Goal: Check status: Check status

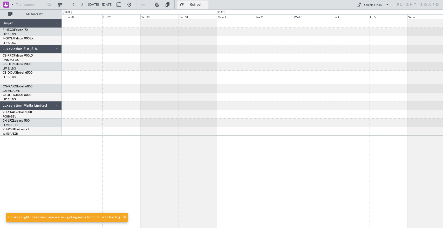
click at [207, 4] on span "Refresh" at bounding box center [196, 5] width 22 height 4
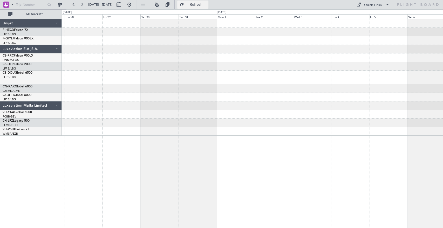
click at [208, 1] on button "Refresh" at bounding box center [192, 5] width 31 height 8
click at [207, 5] on span "Refresh" at bounding box center [196, 5] width 22 height 4
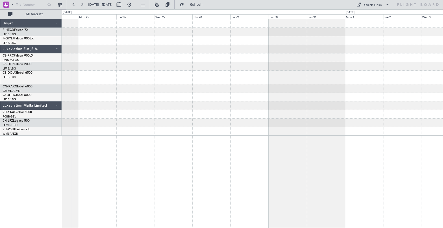
click at [388, 26] on div at bounding box center [252, 77] width 381 height 116
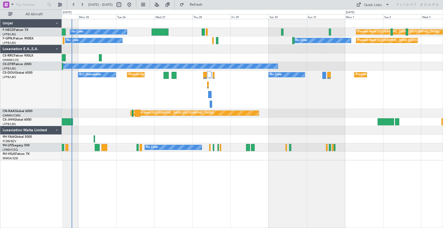
click at [280, 107] on div "Planned Maint Paris (Le Bourget) No Crew Planned Maint Paris (Le Bourget) A/C U…" at bounding box center [252, 90] width 381 height 38
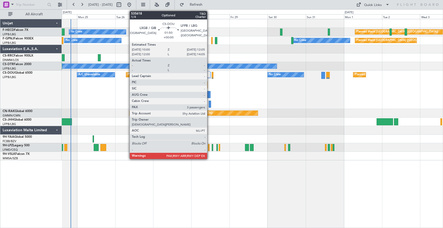
click at [209, 94] on div at bounding box center [208, 94] width 3 height 7
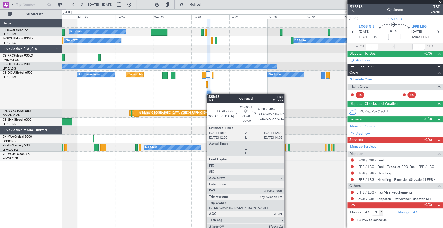
click at [308, 0] on html "24 Aug 2025 - 03 Sep 2025 Refresh Quick Links All Aircraft No Crew Planned Main…" at bounding box center [221, 114] width 443 height 228
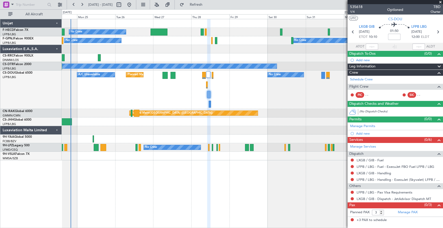
click at [265, 74] on div "Planned Maint Paris (Le Bourget) No Crew Planned Maint Paris (Le Bourget) A/C U…" at bounding box center [252, 90] width 381 height 38
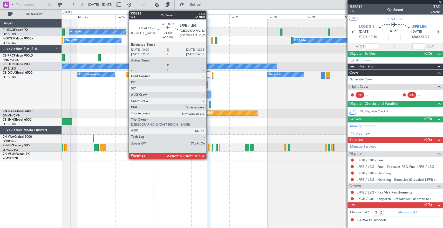
click at [209, 95] on div at bounding box center [208, 94] width 3 height 7
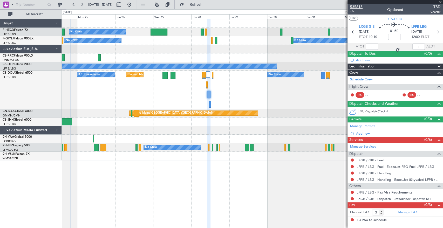
click at [357, 6] on span "535618" at bounding box center [356, 6] width 12 height 5
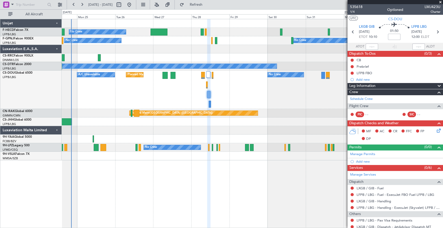
click at [176, 108] on div "Planned Maint Paris (Le Bourget) No Crew Planned Maint Paris (Le Bourget) A/C U…" at bounding box center [252, 90] width 381 height 38
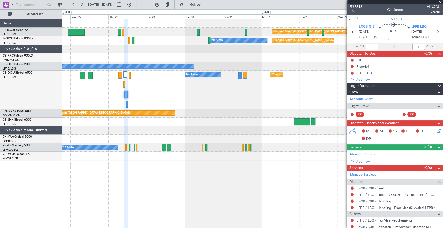
click at [146, 103] on div "No Crew Planned Maint Paris (Le Bourget) Planned Maint Paris (Le Bourget) A/C U…" at bounding box center [252, 90] width 381 height 38
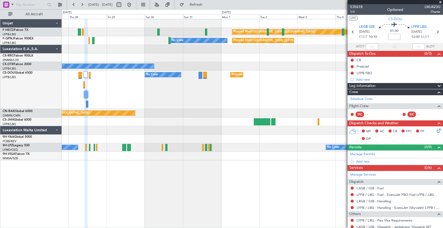
click at [162, 89] on div "No Crew Planned Maint Paris (Le Bourget) Planned Maint Paris (Le Bourget) A/C U…" at bounding box center [252, 90] width 381 height 38
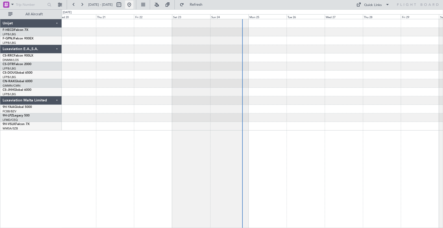
click at [133, 5] on button at bounding box center [129, 5] width 8 height 8
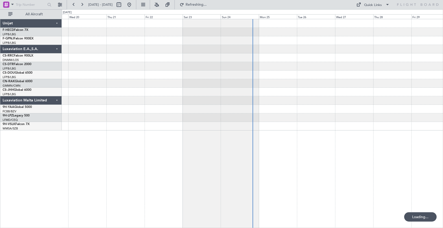
click at [218, 44] on div at bounding box center [252, 40] width 381 height 9
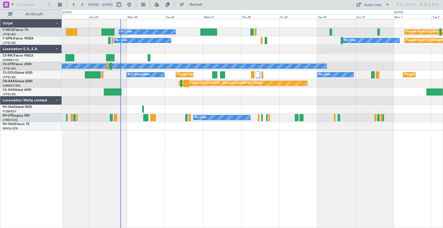
click at [237, 65] on div "Planned Maint [GEOGRAPHIC_DATA] ([GEOGRAPHIC_DATA]) No Crew Planned Maint [GEOG…" at bounding box center [252, 74] width 381 height 111
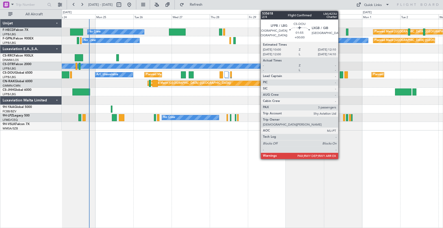
click at [340, 74] on div at bounding box center [341, 74] width 4 height 7
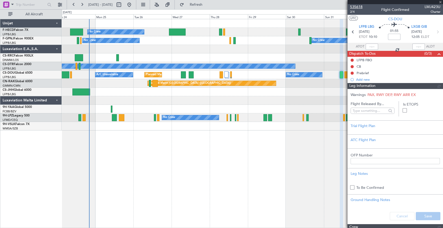
click at [357, 7] on span "535618" at bounding box center [356, 6] width 12 height 5
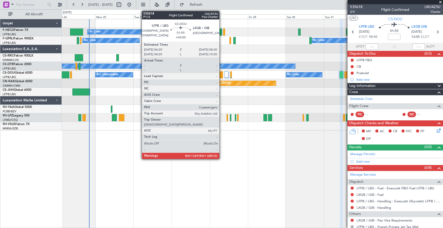
click at [222, 74] on div at bounding box center [221, 74] width 4 height 7
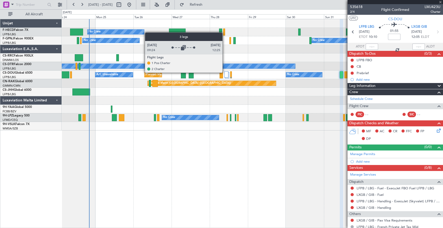
click at [225, 73] on div at bounding box center [226, 74] width 4 height 6
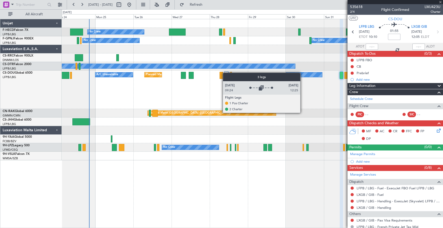
type input "0"
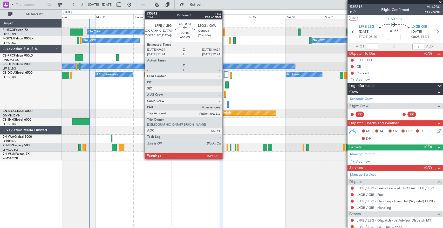
click at [225, 93] on div at bounding box center [225, 94] width 2 height 7
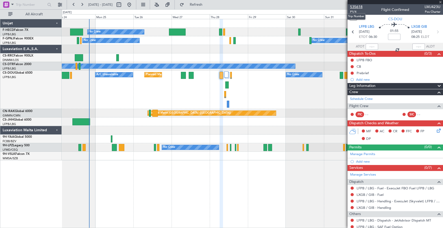
type input "+00:05"
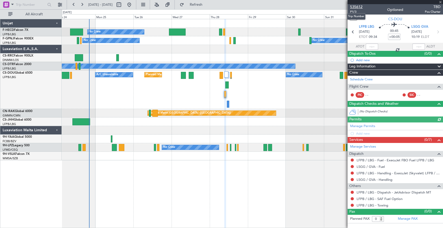
click at [359, 8] on span "535612" at bounding box center [356, 6] width 12 height 5
click at [207, 4] on span "Refresh" at bounding box center [196, 5] width 22 height 4
click at [207, 5] on span "Refresh" at bounding box center [196, 5] width 22 height 4
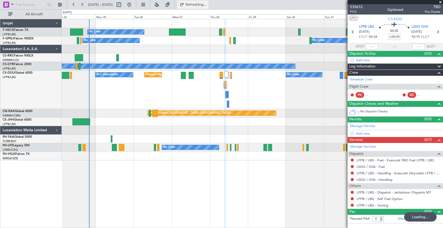
click at [207, 4] on span "Refreshing..." at bounding box center [196, 5] width 22 height 4
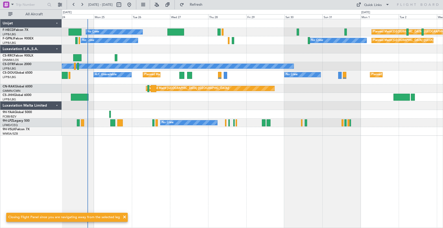
click at [256, 80] on div "Planned Maint [GEOGRAPHIC_DATA] ([GEOGRAPHIC_DATA]) Planned Maint [GEOGRAPHIC_D…" at bounding box center [252, 78] width 381 height 14
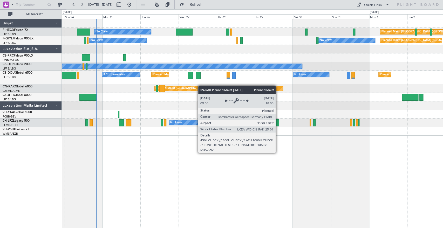
click at [177, 86] on div "No Crew Planned Maint [GEOGRAPHIC_DATA] ([GEOGRAPHIC_DATA]) Planned Maint [GEOG…" at bounding box center [252, 77] width 381 height 116
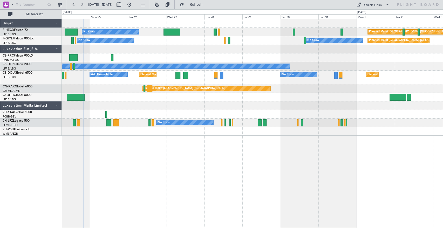
click at [275, 82] on div "Planned Maint [GEOGRAPHIC_DATA] ([GEOGRAPHIC_DATA]) No Crew A/C Unavailable Pla…" at bounding box center [252, 78] width 381 height 14
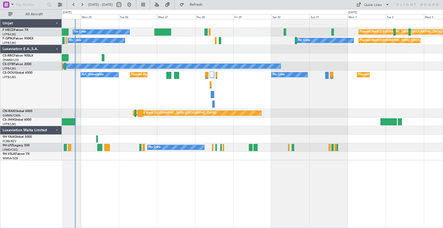
click at [263, 56] on div at bounding box center [252, 57] width 381 height 9
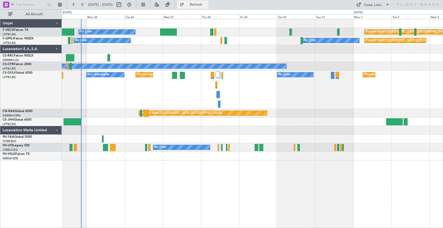
click at [207, 3] on span "Refresh" at bounding box center [196, 5] width 22 height 4
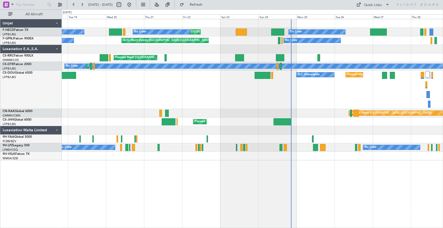
click at [402, 62] on div "No Crew Planned Maint [GEOGRAPHIC_DATA] ([GEOGRAPHIC_DATA]) Planned Maint [GEOG…" at bounding box center [252, 89] width 381 height 141
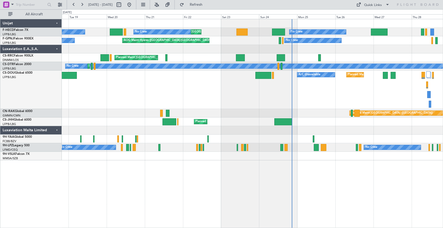
click at [392, 47] on div at bounding box center [252, 49] width 381 height 9
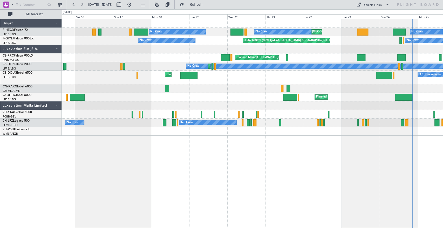
click at [319, 46] on div "No Crew Planned Maint [GEOGRAPHIC_DATA] ([GEOGRAPHIC_DATA]) Planned Maint [GEOG…" at bounding box center [252, 77] width 381 height 116
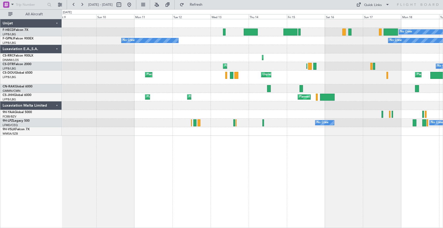
click at [328, 49] on div "No Crew No Crew Planned Maint [GEOGRAPHIC_DATA] ([GEOGRAPHIC_DATA]) No Crew No …" at bounding box center [252, 77] width 381 height 116
click at [50, 51] on div "No Crew No Crew Planned Maint [GEOGRAPHIC_DATA] ([GEOGRAPHIC_DATA]) No Crew No …" at bounding box center [221, 118] width 443 height 219
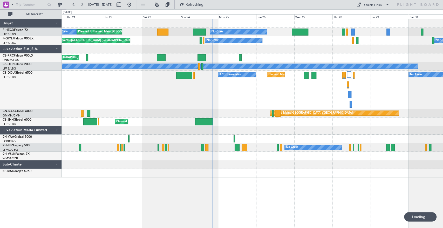
click at [108, 47] on div "No Crew Planned Maint [GEOGRAPHIC_DATA] ([GEOGRAPHIC_DATA]) Planned Maint [GEOG…" at bounding box center [252, 98] width 381 height 158
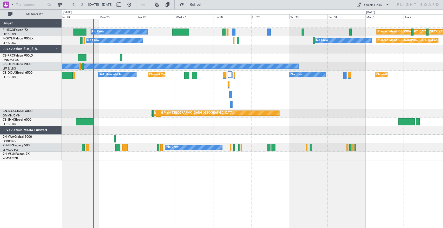
click at [187, 56] on div at bounding box center [252, 57] width 381 height 9
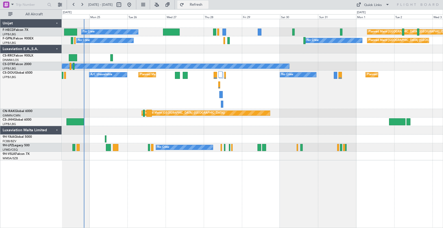
click at [207, 5] on span "Refresh" at bounding box center [196, 5] width 22 height 4
click at [342, 90] on div "Planned Maint [GEOGRAPHIC_DATA] ([GEOGRAPHIC_DATA]) No Crew A/C Unavailable Pla…" at bounding box center [252, 90] width 381 height 38
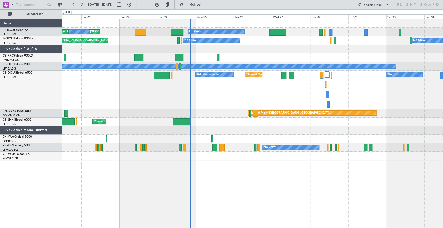
click at [261, 101] on div "Planned Maint [GEOGRAPHIC_DATA] ([GEOGRAPHIC_DATA]) No Crew A/C Unavailable Pla…" at bounding box center [252, 90] width 381 height 38
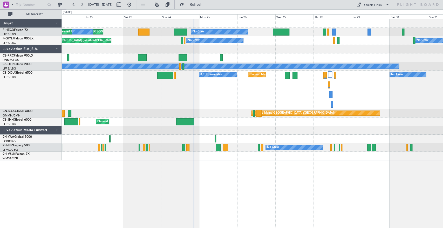
click at [252, 99] on div "Planned Maint [GEOGRAPHIC_DATA] ([GEOGRAPHIC_DATA]) No Crew A/C Unavailable Pla…" at bounding box center [252, 90] width 381 height 38
